Goal: Task Accomplishment & Management: Manage account settings

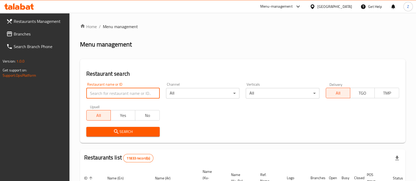
click at [138, 93] on input "search" at bounding box center [122, 93] width 73 height 11
paste input "631969"
type input "631969"
click button "Search" at bounding box center [122, 132] width 73 height 10
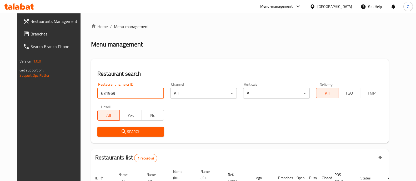
scroll to position [49, 0]
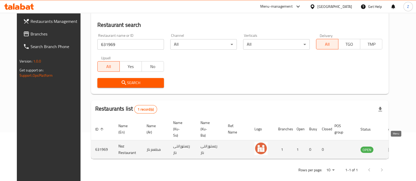
click at [398, 147] on link "enhanced table" at bounding box center [393, 150] width 10 height 6
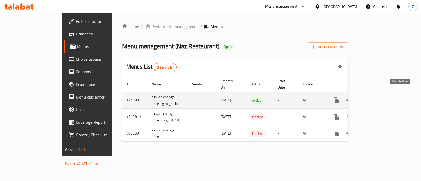
click at [378, 97] on icon "enhanced table" at bounding box center [374, 100] width 6 height 6
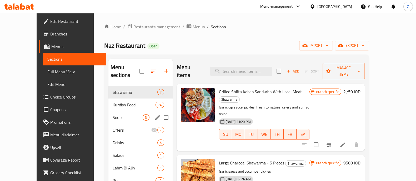
scroll to position [33, 0]
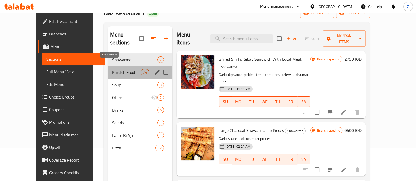
click at [122, 69] on span "Kurdish Food" at bounding box center [126, 72] width 29 height 6
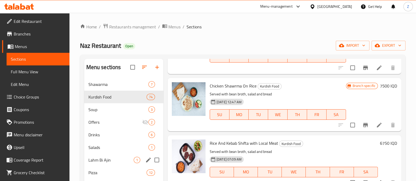
scroll to position [33, 0]
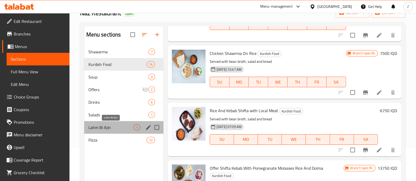
click at [106, 127] on span "Lahm Bi Ajin" at bounding box center [110, 128] width 45 height 6
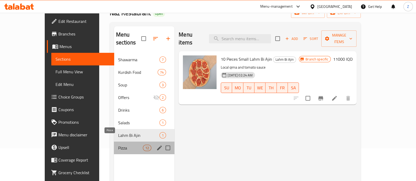
click at [118, 145] on span "Pizza" at bounding box center [130, 148] width 25 height 6
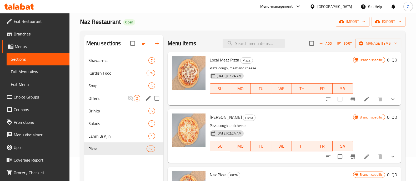
scroll to position [33, 0]
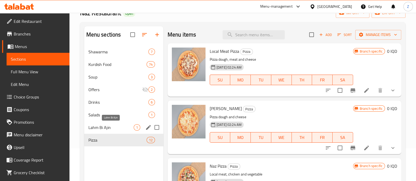
click at [91, 126] on span "Lahm Bi Ajin" at bounding box center [110, 128] width 45 height 6
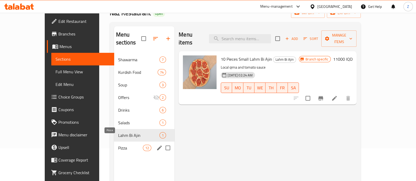
click at [118, 145] on span "Pizza" at bounding box center [130, 148] width 25 height 6
